Goal: Find contact information: Find contact information

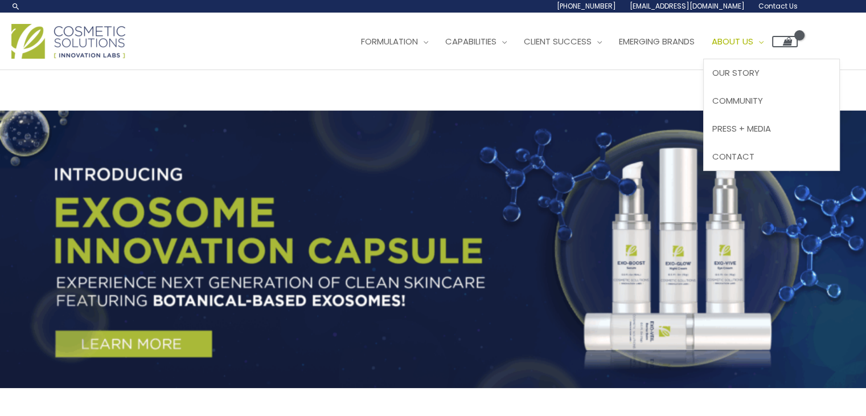
click at [753, 42] on span "About Us" at bounding box center [733, 41] width 42 height 12
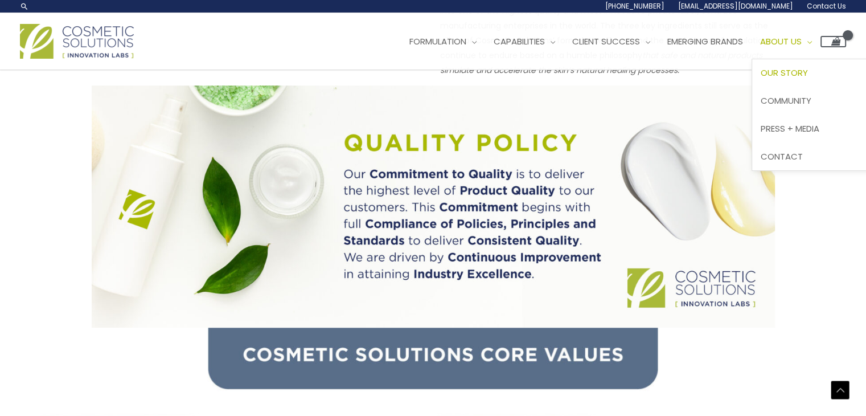
scroll to position [710, 0]
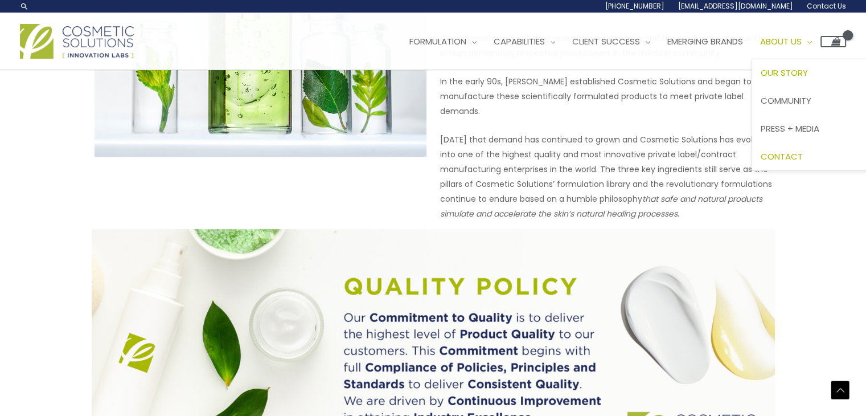
click at [803, 159] on span "Contact" at bounding box center [782, 156] width 42 height 12
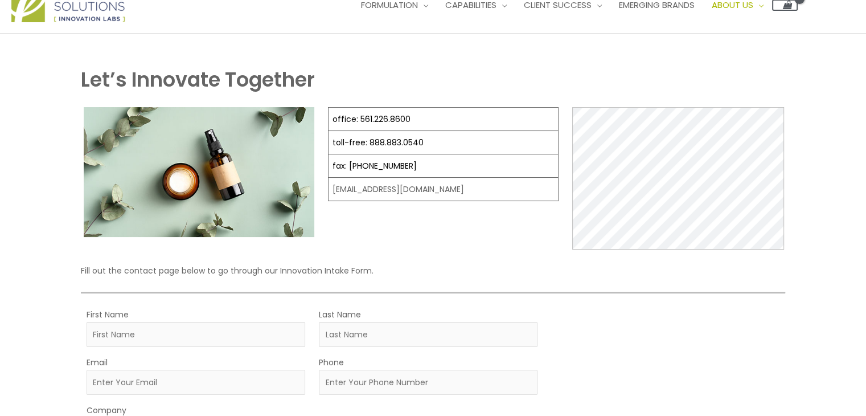
scroll to position [57, 0]
